Goal: Complete application form

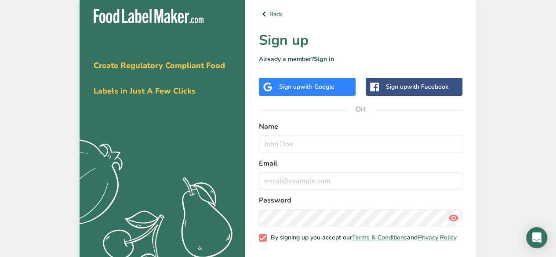
click at [321, 85] on span "with Google" at bounding box center [317, 87] width 34 height 8
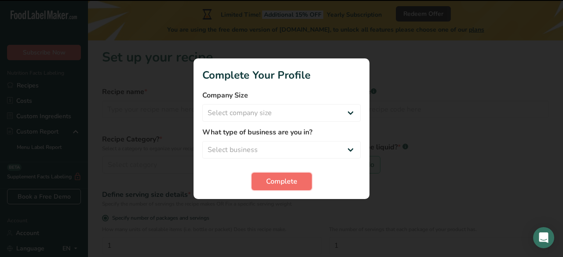
click at [301, 176] on button "Complete" at bounding box center [281, 182] width 60 height 18
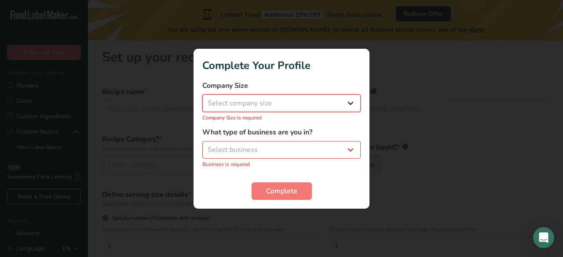
click at [295, 110] on select "Select company size Fewer than 10 Employees 10 to 50 Employees 51 to 500 Employ…" at bounding box center [281, 103] width 158 height 18
select select "4"
click at [202, 99] on select "Select company size Fewer than 10 Employees 10 to 50 Employees 51 to 500 Employ…" at bounding box center [281, 103] width 158 height 18
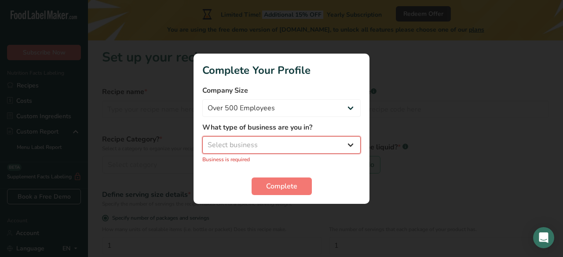
click at [280, 144] on select "Select business Packaged Food Manufacturer Restaurant & Cafe Bakery Meal Plans …" at bounding box center [281, 145] width 158 height 18
select select "8"
click at [202, 141] on select "Select business Packaged Food Manufacturer Restaurant & Cafe Bakery Meal Plans …" at bounding box center [281, 145] width 158 height 18
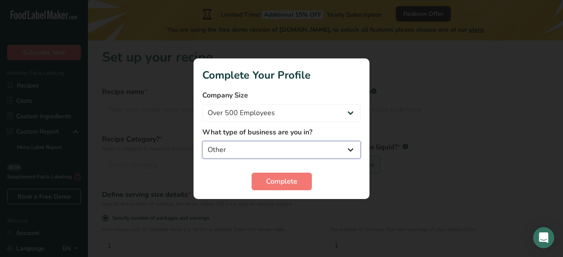
click at [245, 152] on select "Packaged Food Manufacturer Restaurant & Cafe Bakery Meal Plans & Catering Compa…" at bounding box center [281, 150] width 158 height 18
click at [202, 141] on select "Packaged Food Manufacturer Restaurant & Cafe Bakery Meal Plans & Catering Compa…" at bounding box center [281, 150] width 158 height 18
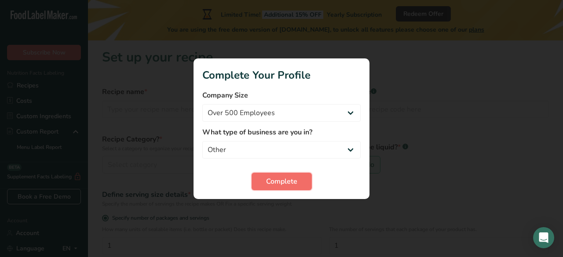
click at [274, 183] on span "Complete" at bounding box center [281, 181] width 31 height 11
